Goal: Task Accomplishment & Management: Manage account settings

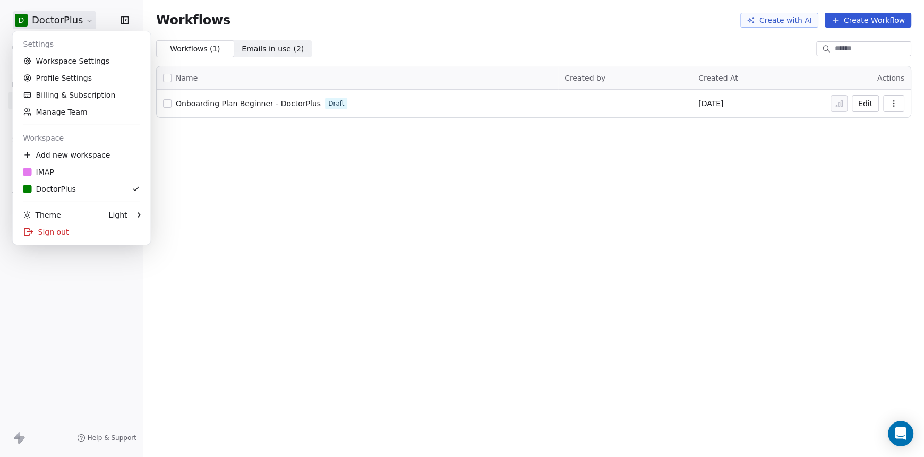
click at [74, 19] on html "D DoctorPlus Contacts People Marketing Workflows Campaigns Sales Pipelines Sequ…" at bounding box center [462, 228] width 924 height 457
click at [66, 80] on link "Profile Settings" at bounding box center [82, 78] width 130 height 17
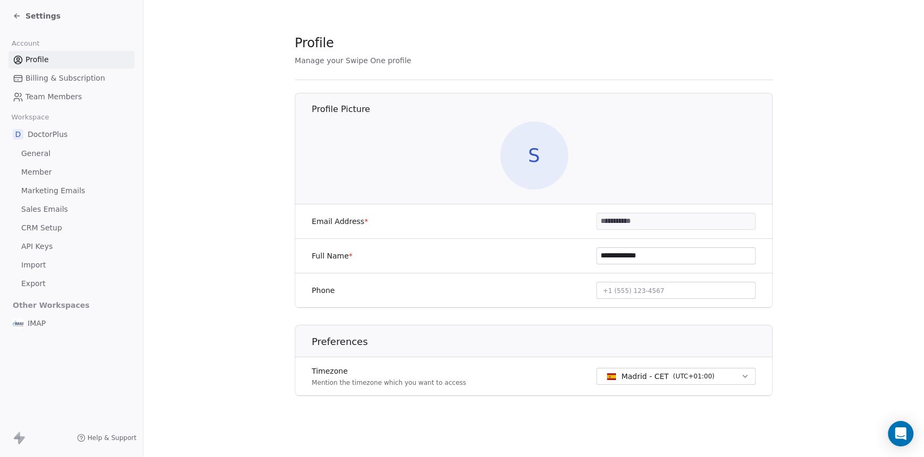
click at [36, 154] on span "General" at bounding box center [35, 153] width 29 height 11
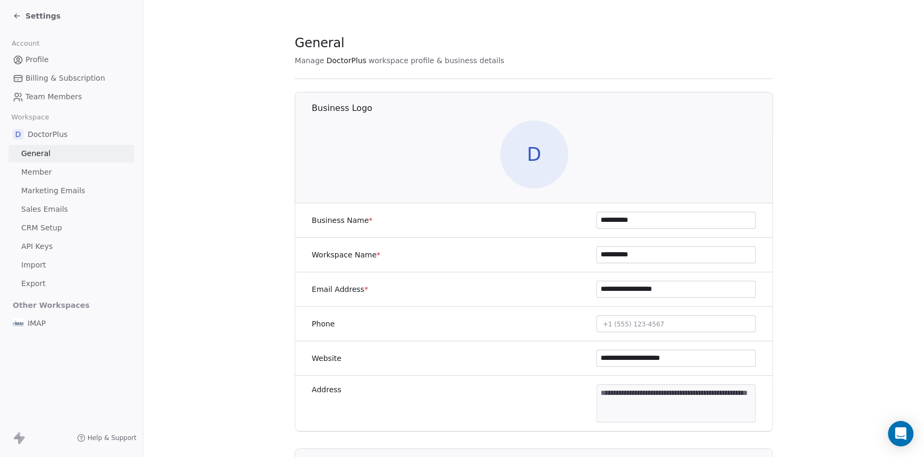
click at [528, 162] on span "D" at bounding box center [534, 155] width 68 height 68
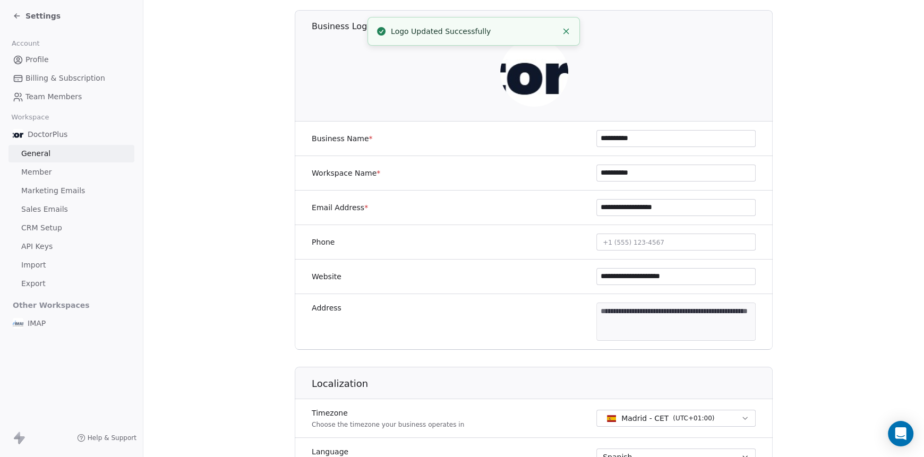
scroll to position [5, 0]
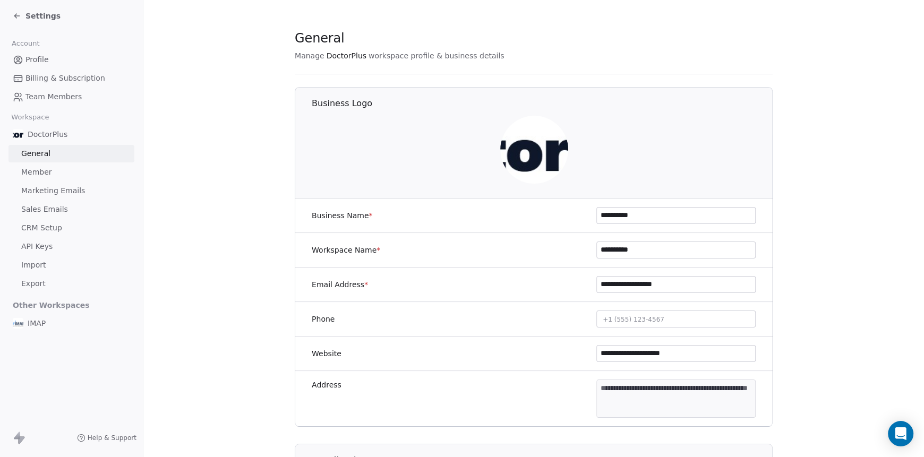
click at [56, 188] on span "Marketing Emails" at bounding box center [53, 190] width 64 height 11
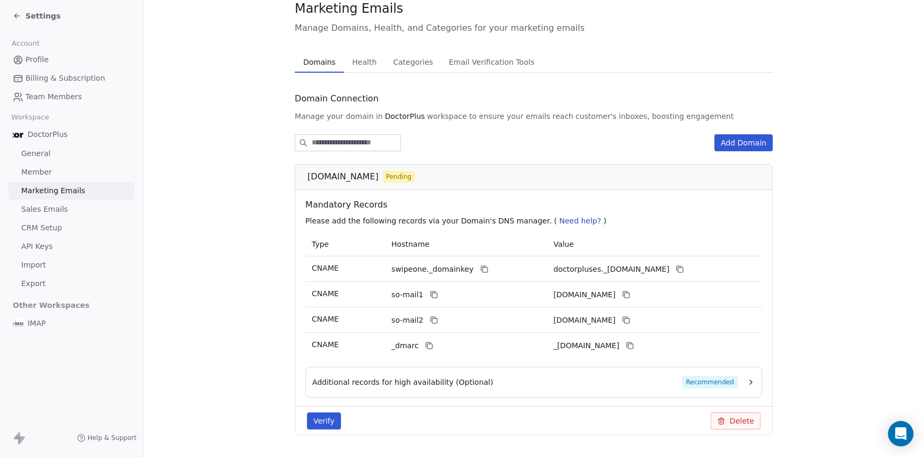
scroll to position [63, 0]
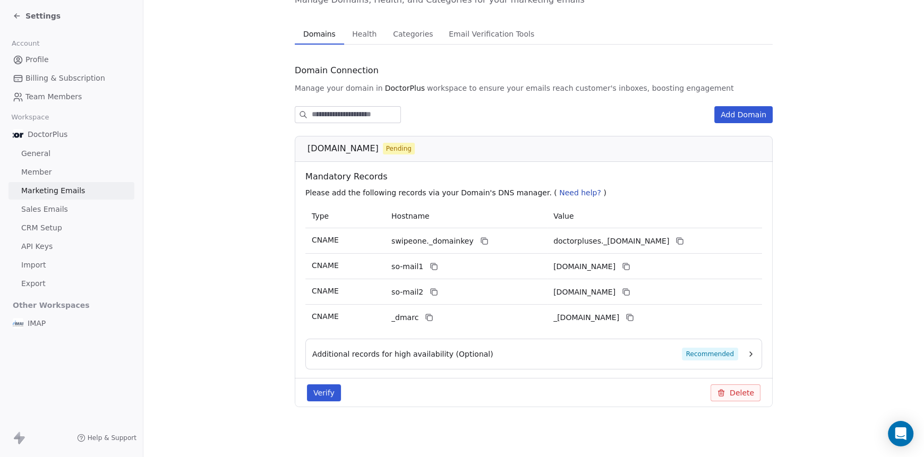
click at [332, 389] on button "Verify" at bounding box center [324, 392] width 34 height 17
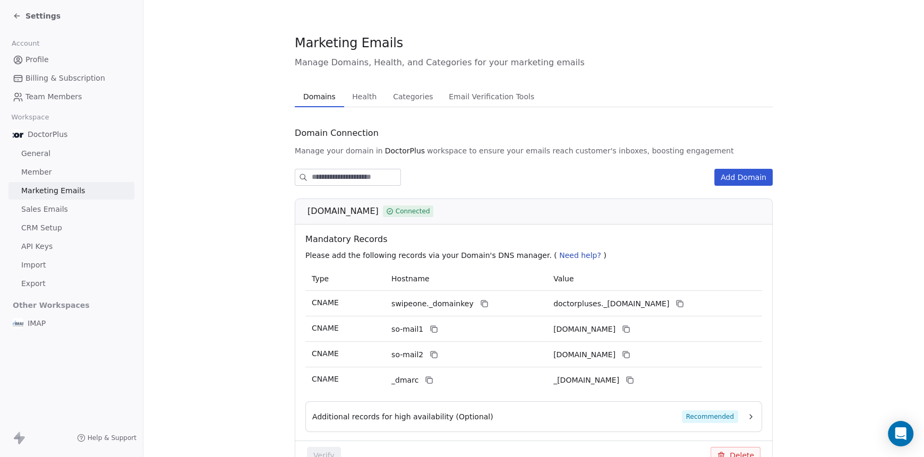
scroll to position [0, 0]
click at [20, 11] on div "Settings" at bounding box center [37, 16] width 48 height 11
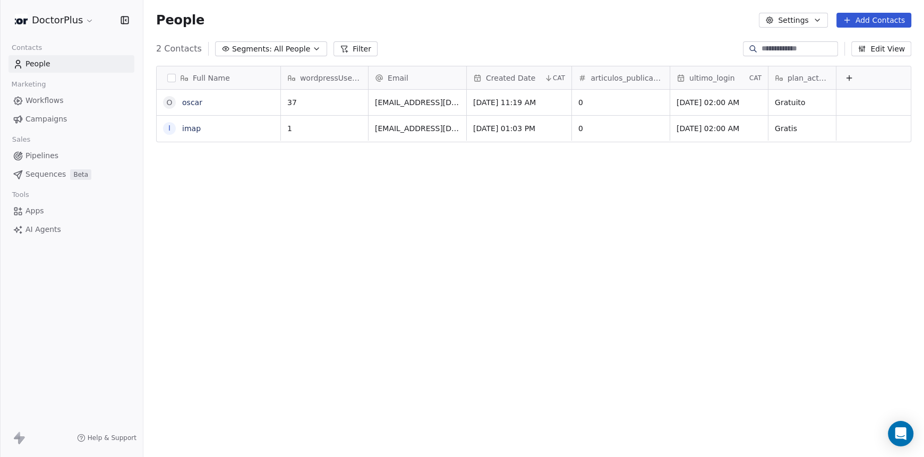
scroll to position [394, 772]
